Goal: Information Seeking & Learning: Compare options

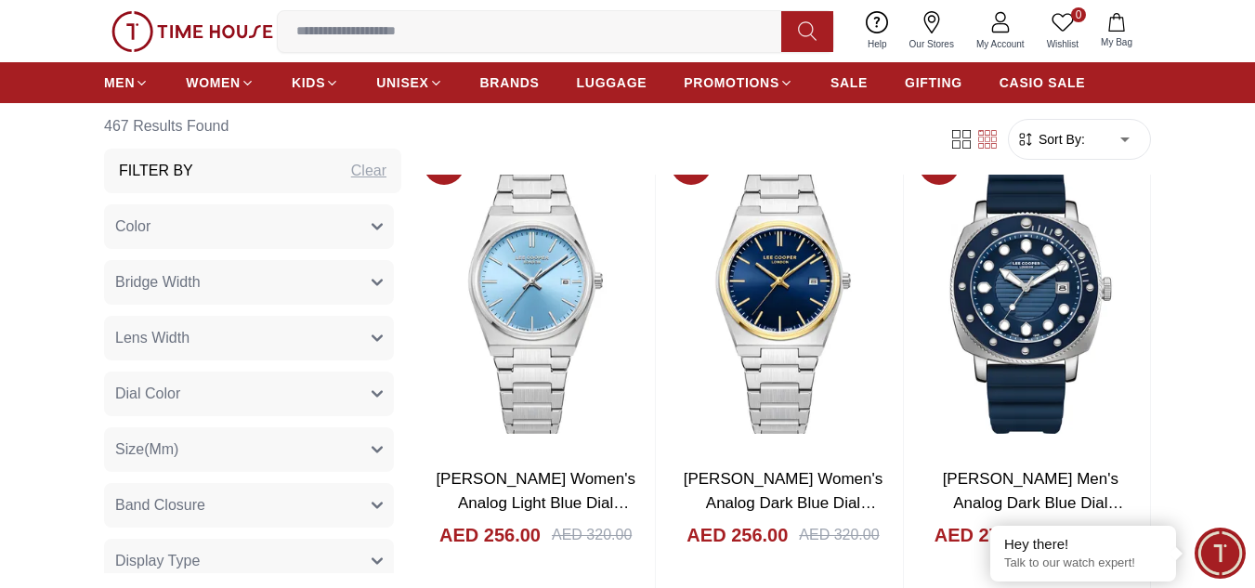
scroll to position [743, 0]
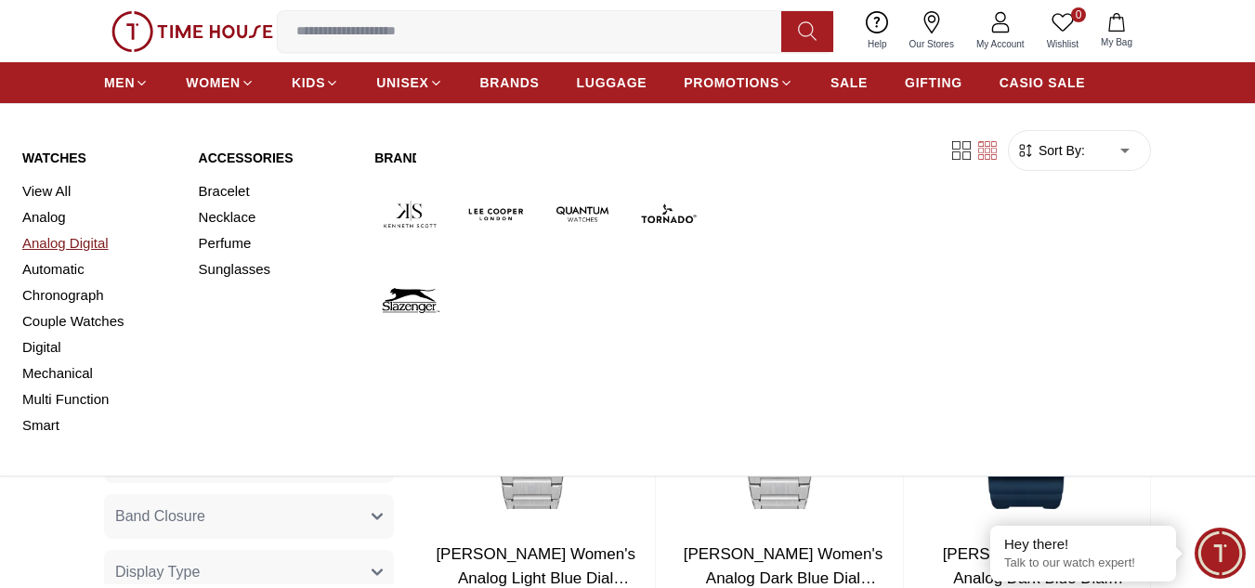
click at [85, 239] on link "Analog Digital" at bounding box center [99, 243] width 154 height 26
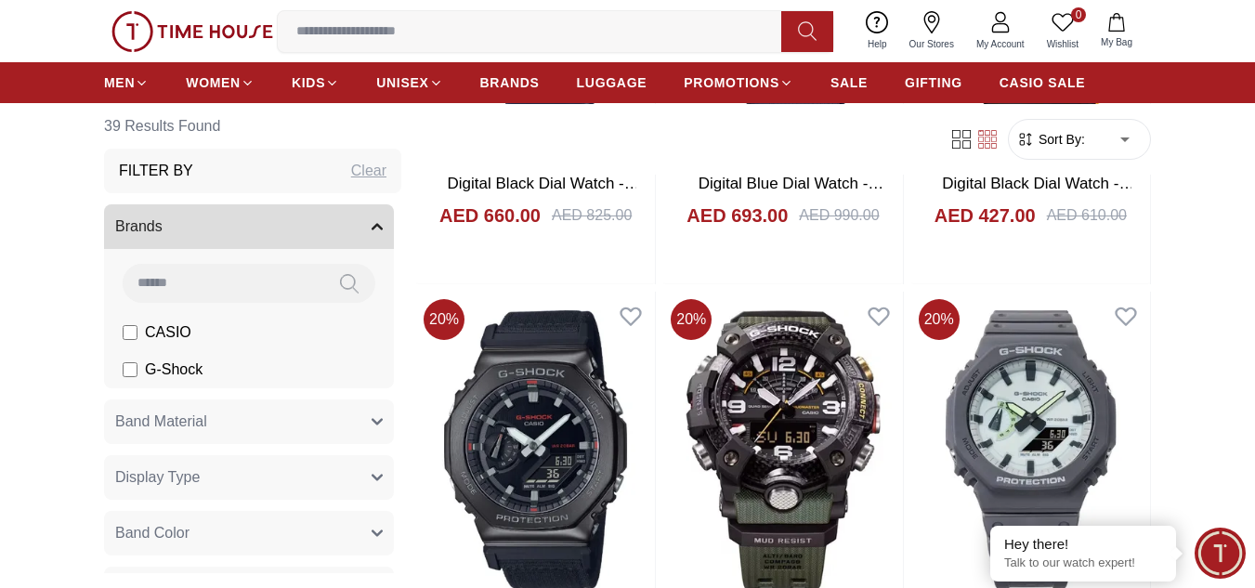
scroll to position [2167, 0]
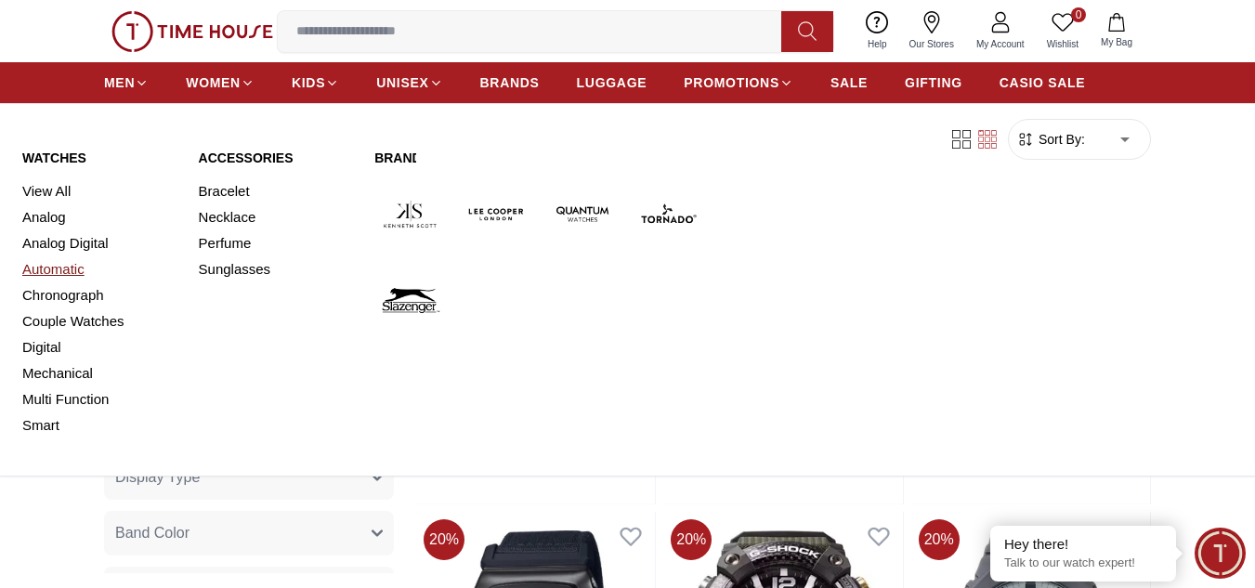
click at [76, 262] on link "Automatic" at bounding box center [99, 269] width 154 height 26
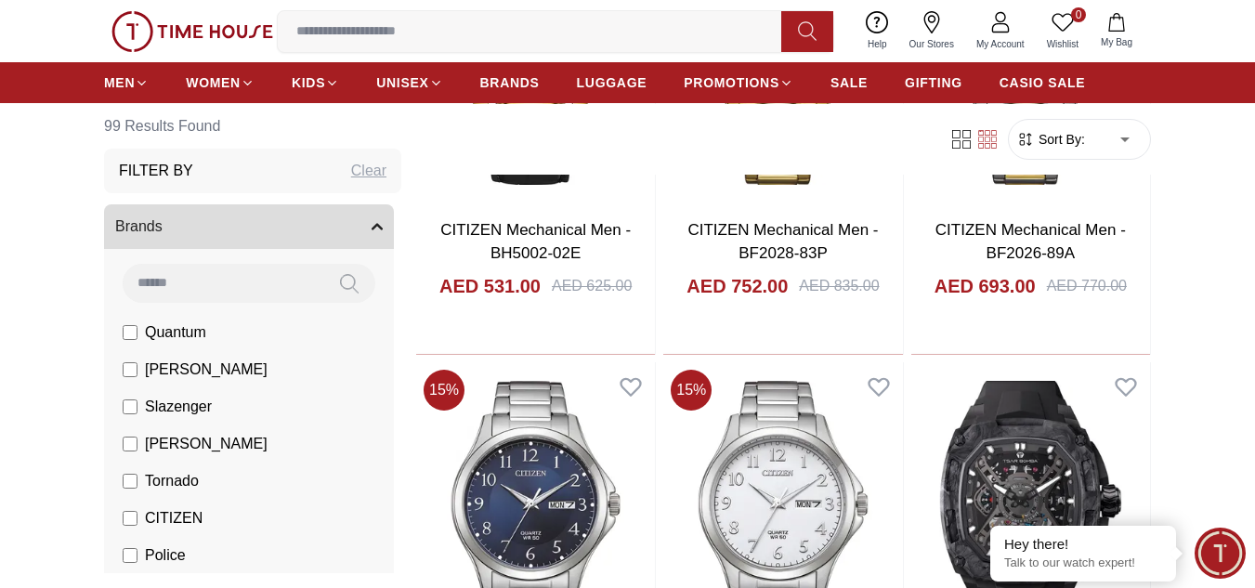
scroll to position [1486, 0]
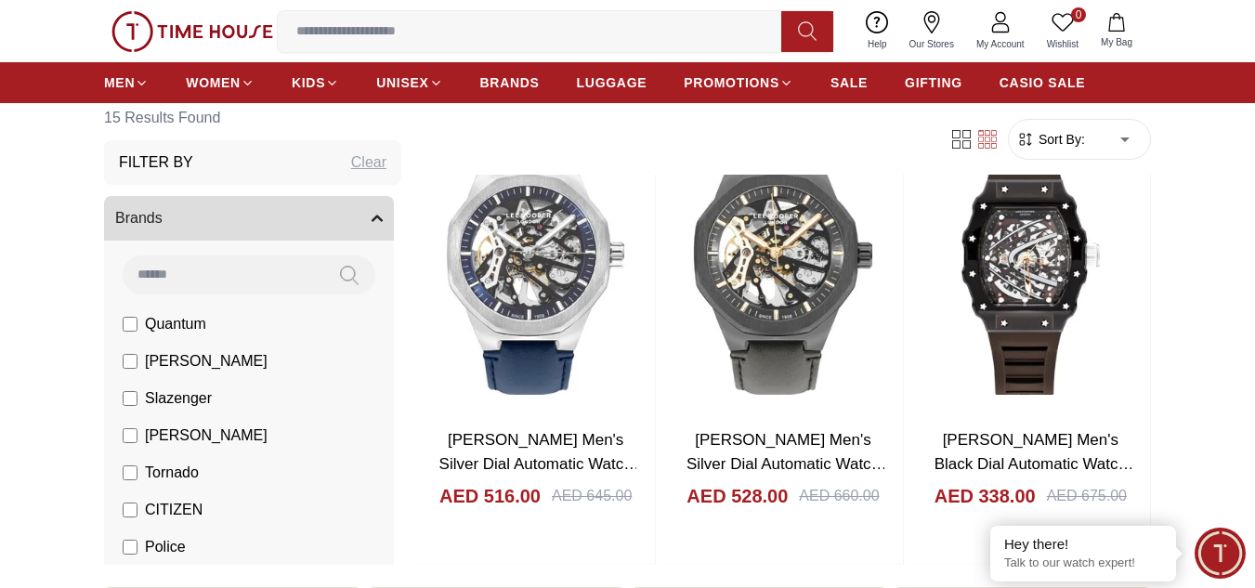
scroll to position [2106, 0]
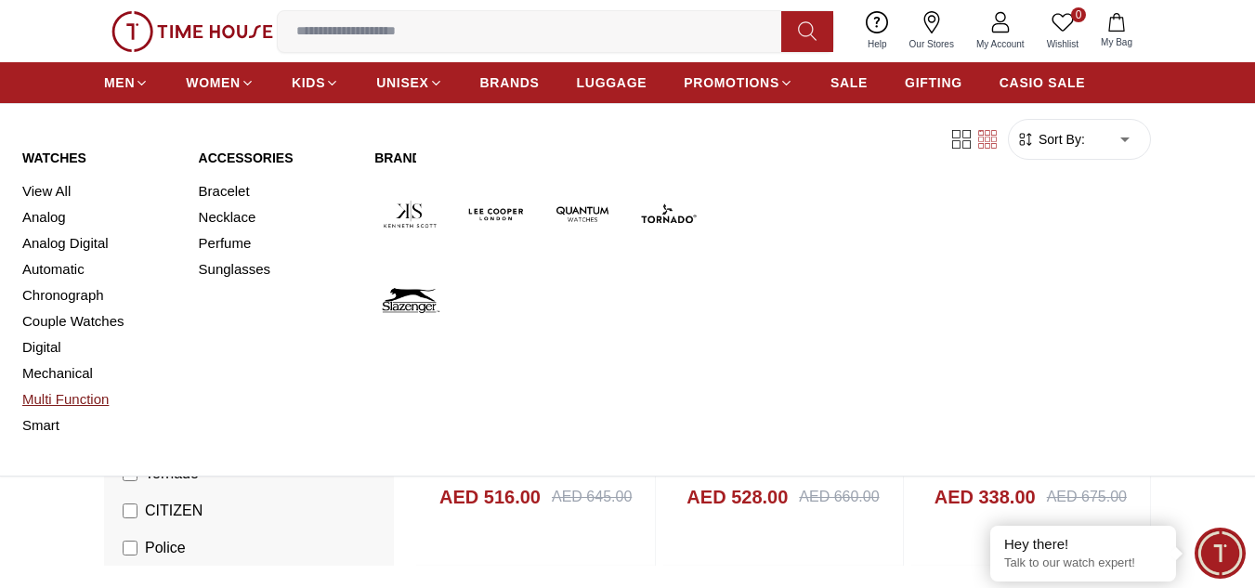
click at [90, 396] on link "Multi Function" at bounding box center [99, 399] width 154 height 26
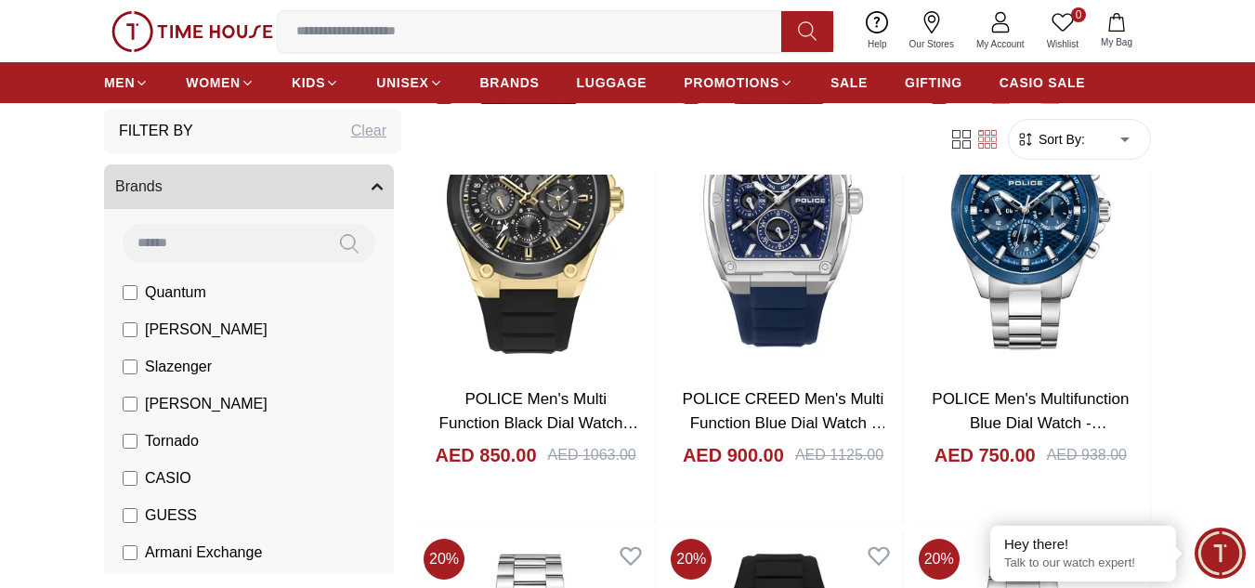
scroll to position [62, 0]
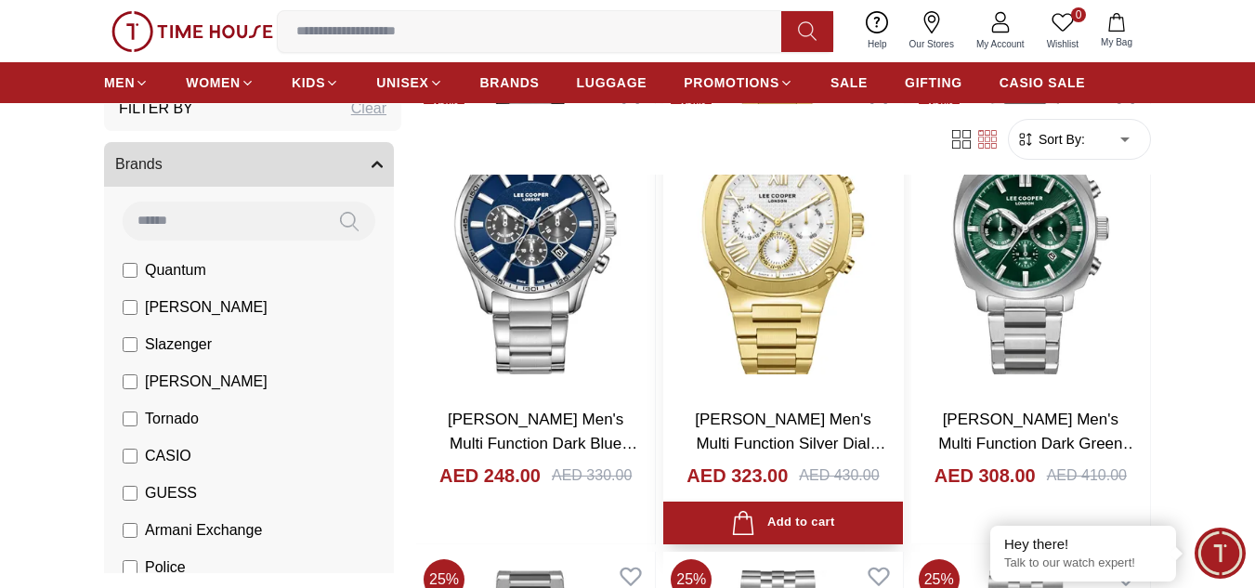
scroll to position [2106, 0]
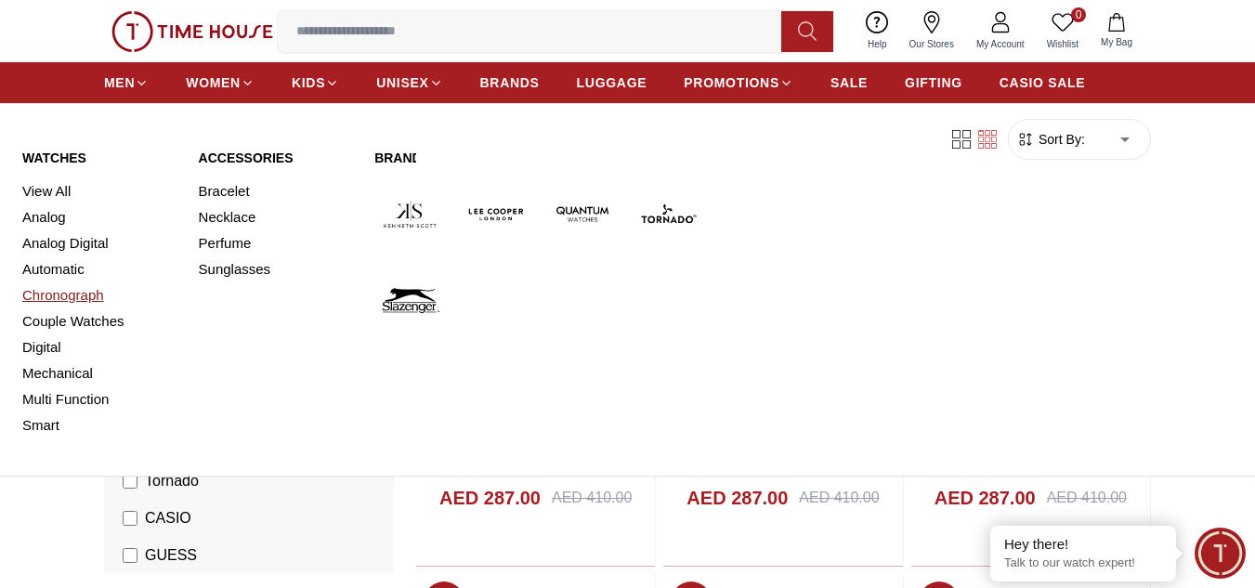
click at [87, 299] on link "Chronograph" at bounding box center [99, 295] width 154 height 26
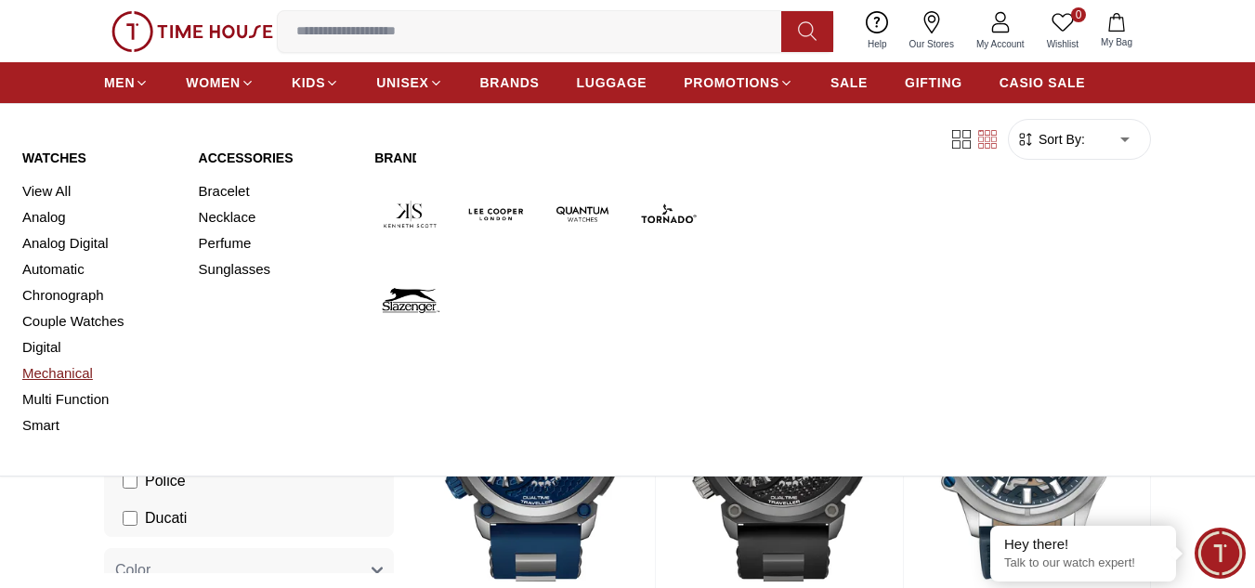
click at [64, 374] on link "Mechanical" at bounding box center [99, 373] width 154 height 26
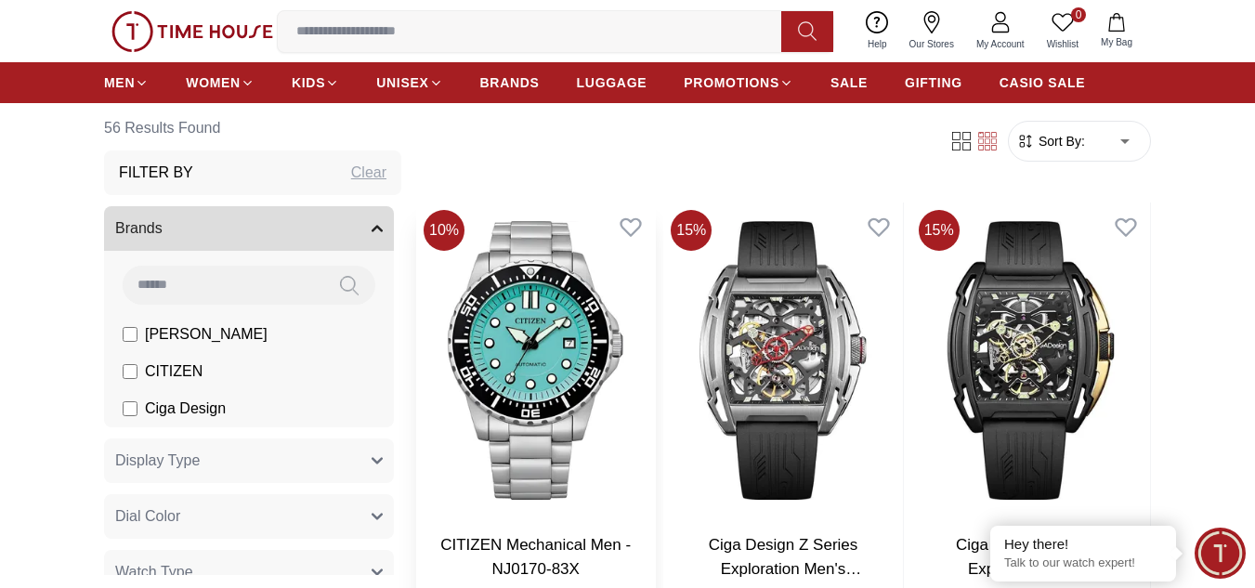
scroll to position [124, 0]
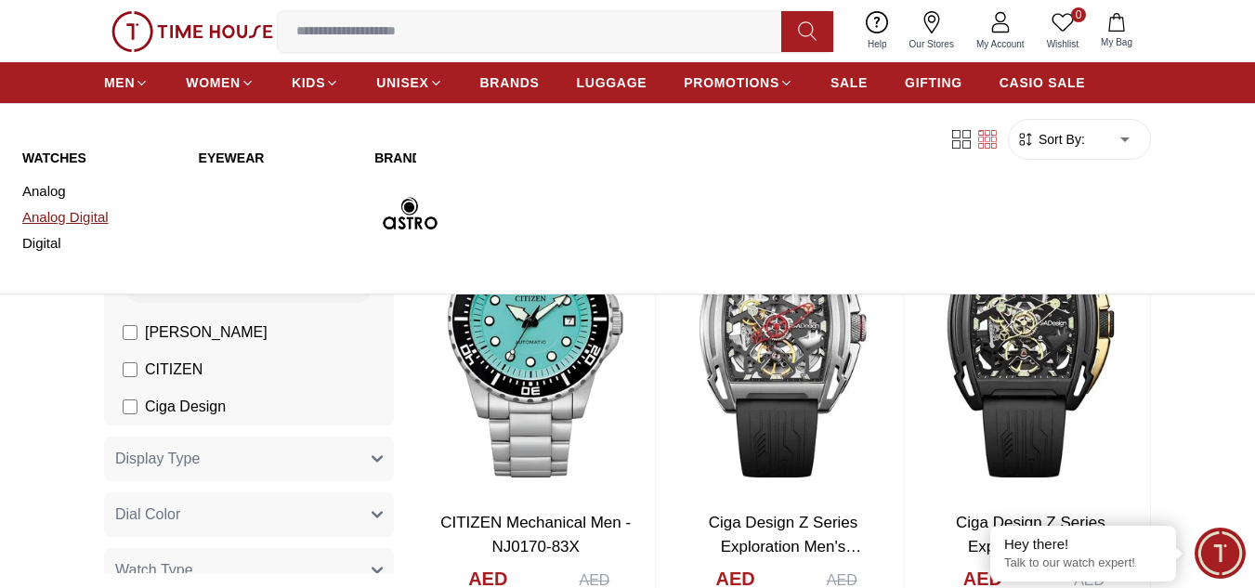
click at [56, 218] on link "Analog Digital" at bounding box center [99, 217] width 154 height 26
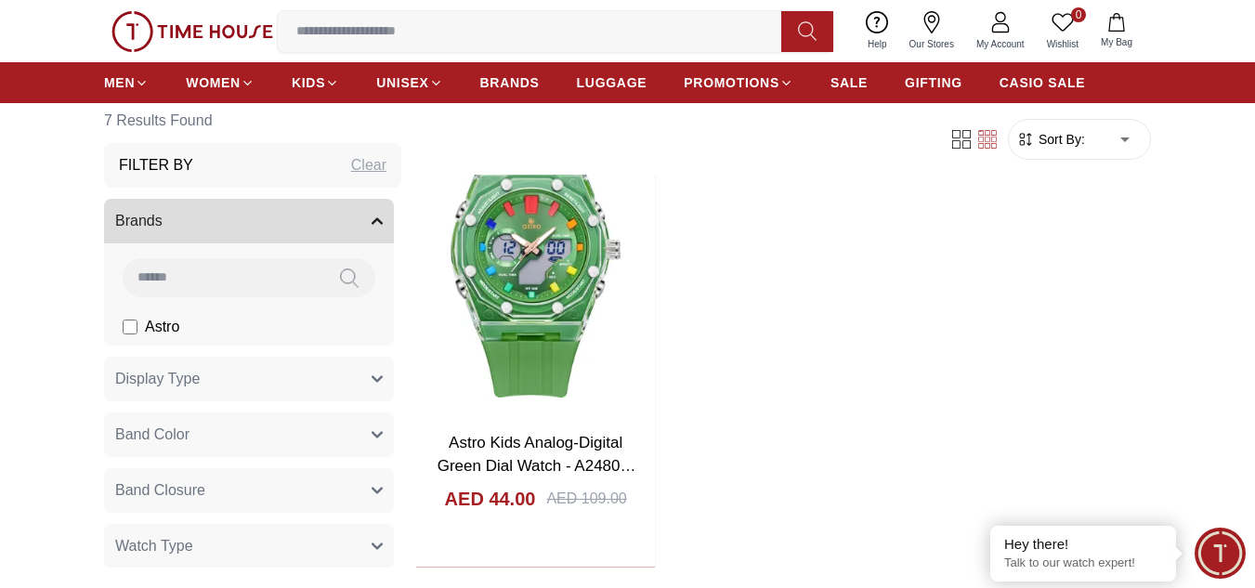
scroll to position [1177, 0]
